Goal: Task Accomplishment & Management: Manage account settings

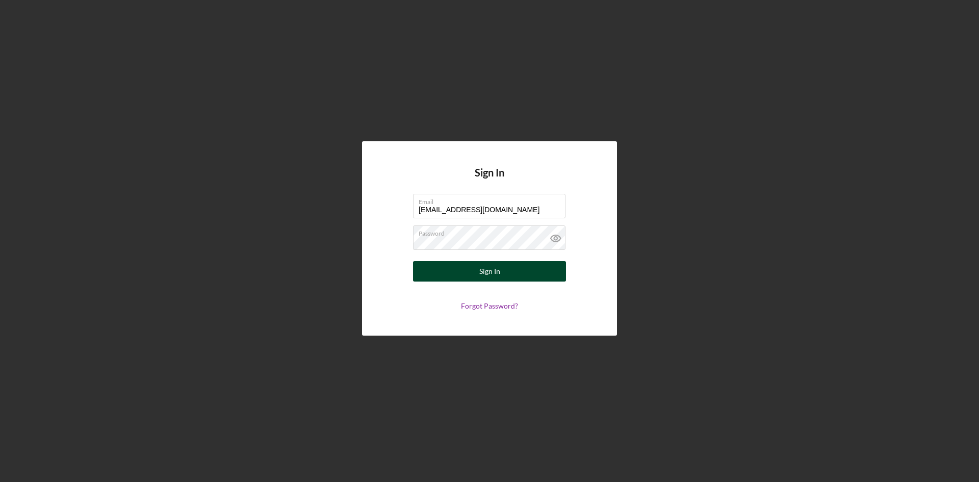
click at [493, 268] on div "Sign In" at bounding box center [489, 271] width 21 height 20
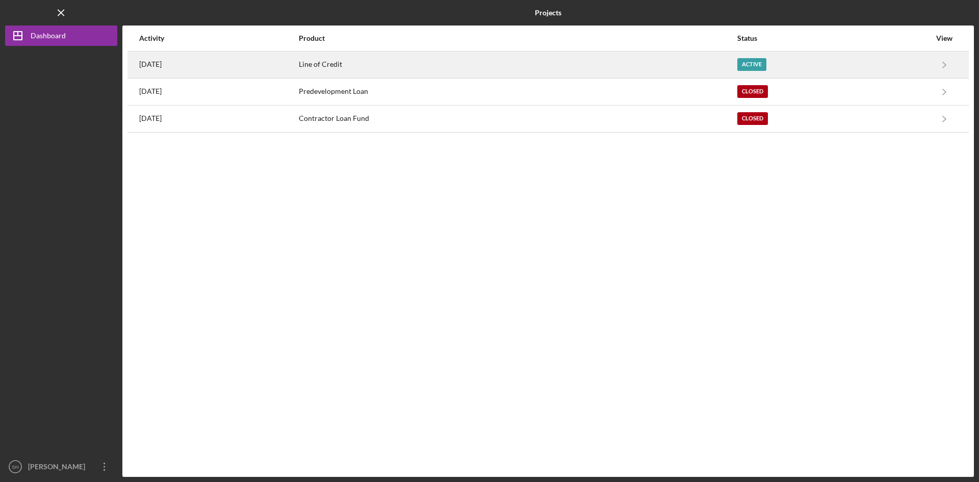
click at [352, 60] on div "Line of Credit" at bounding box center [517, 64] width 437 height 25
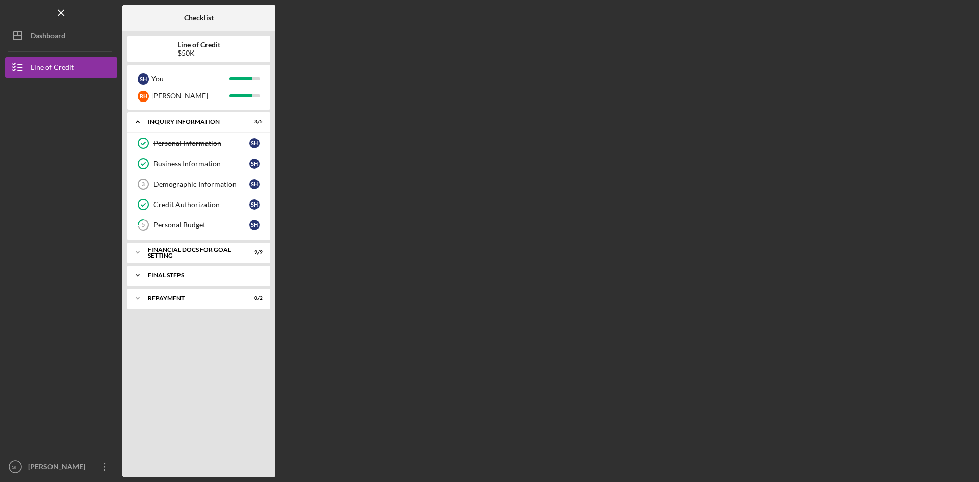
click at [258, 271] on div "Icon/Expander FINAL STEPS 2 / 3" at bounding box center [198, 275] width 143 height 20
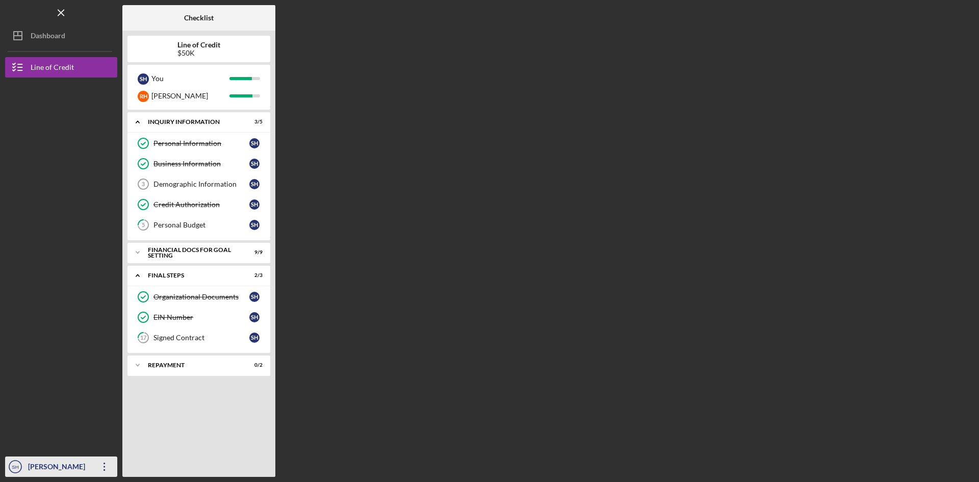
click at [46, 467] on div "[PERSON_NAME]" at bounding box center [58, 467] width 66 height 23
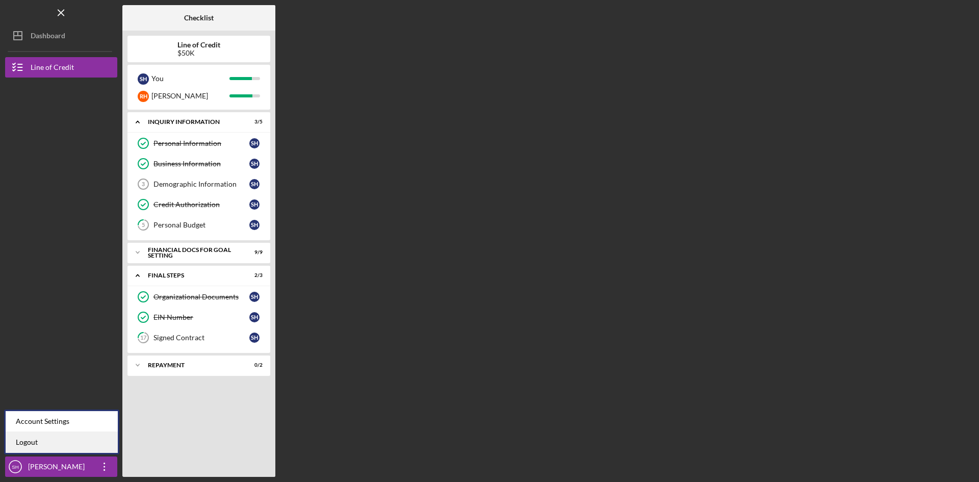
click at [27, 437] on link "Logout" at bounding box center [62, 442] width 112 height 21
